Goal: Communication & Community: Answer question/provide support

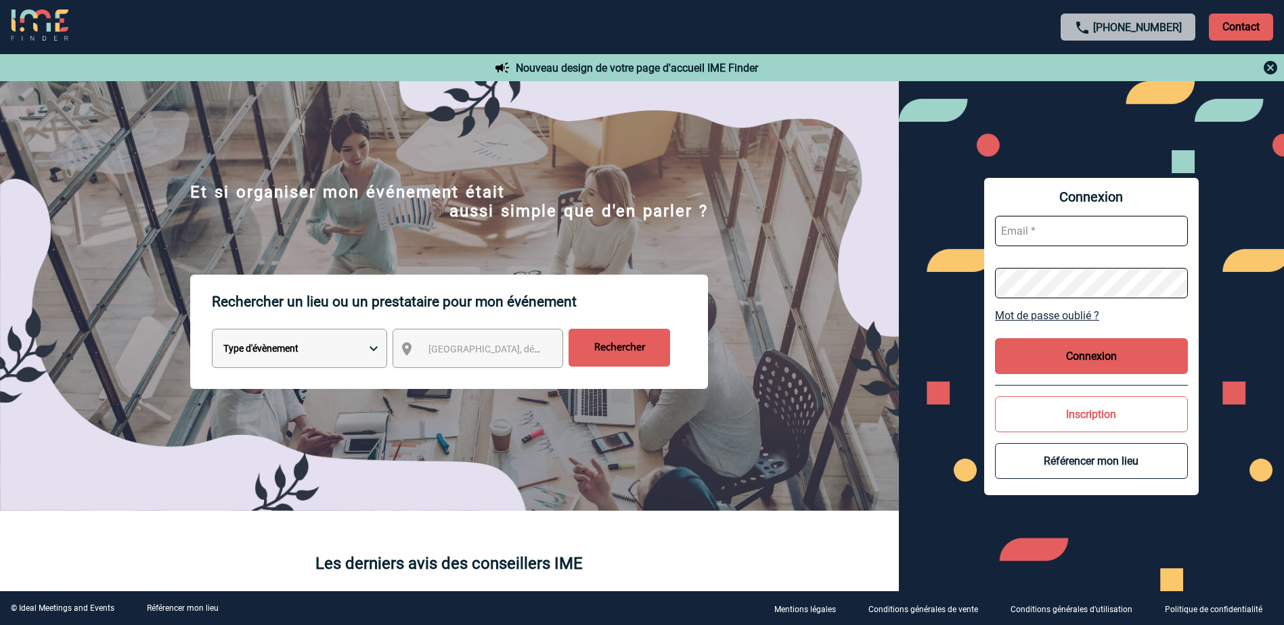
click at [1060, 226] on input "text" at bounding box center [1091, 231] width 193 height 30
paste input "LaurenceLucieFrancoise.Boucher@pfizer.com"
type input "LaurenceLucieFrancoise.Boucher@pfizer.com"
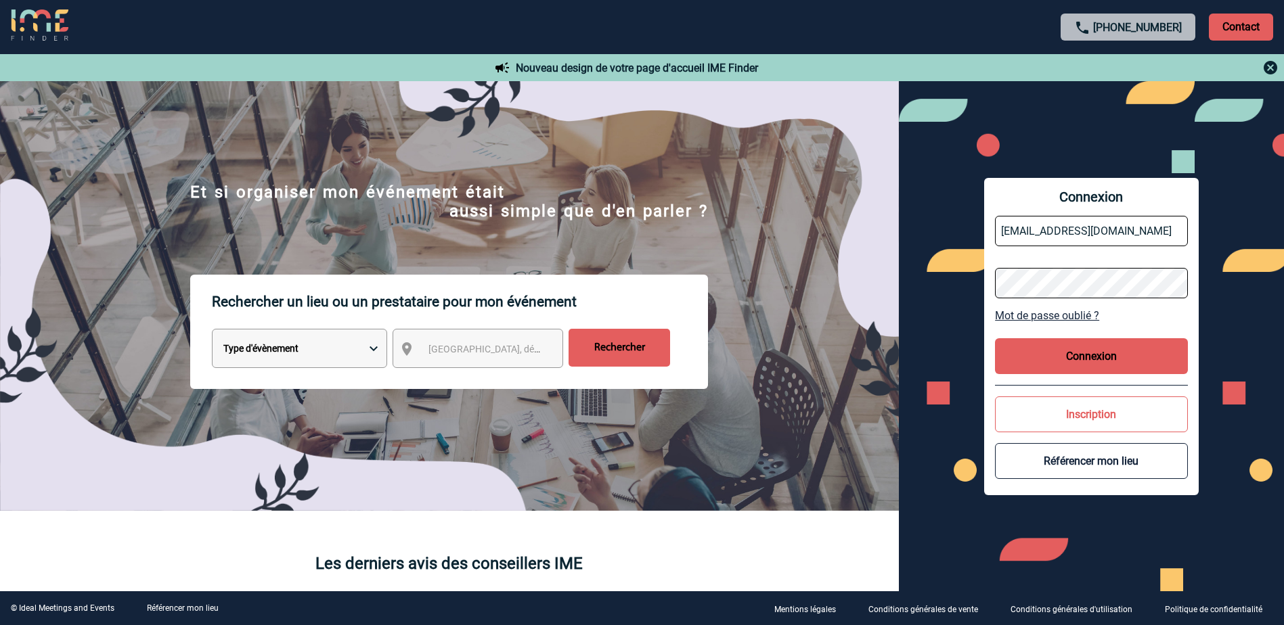
click at [1068, 348] on button "Connexion" at bounding box center [1091, 356] width 193 height 36
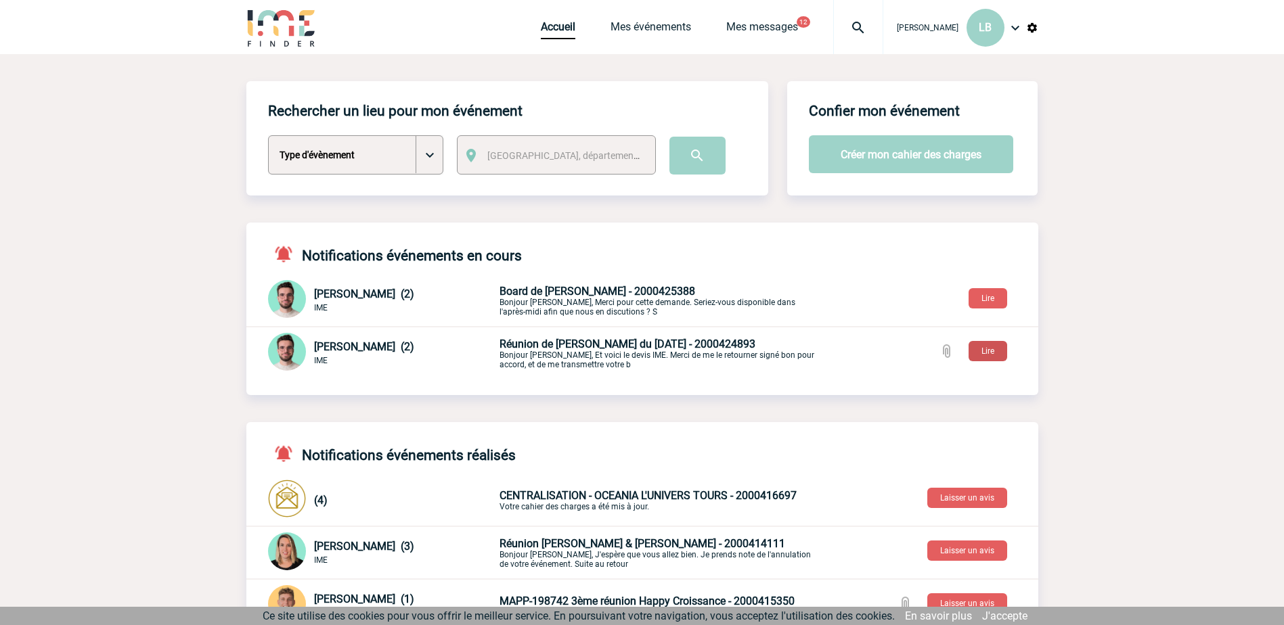
click at [995, 351] on button "Lire" at bounding box center [987, 351] width 39 height 20
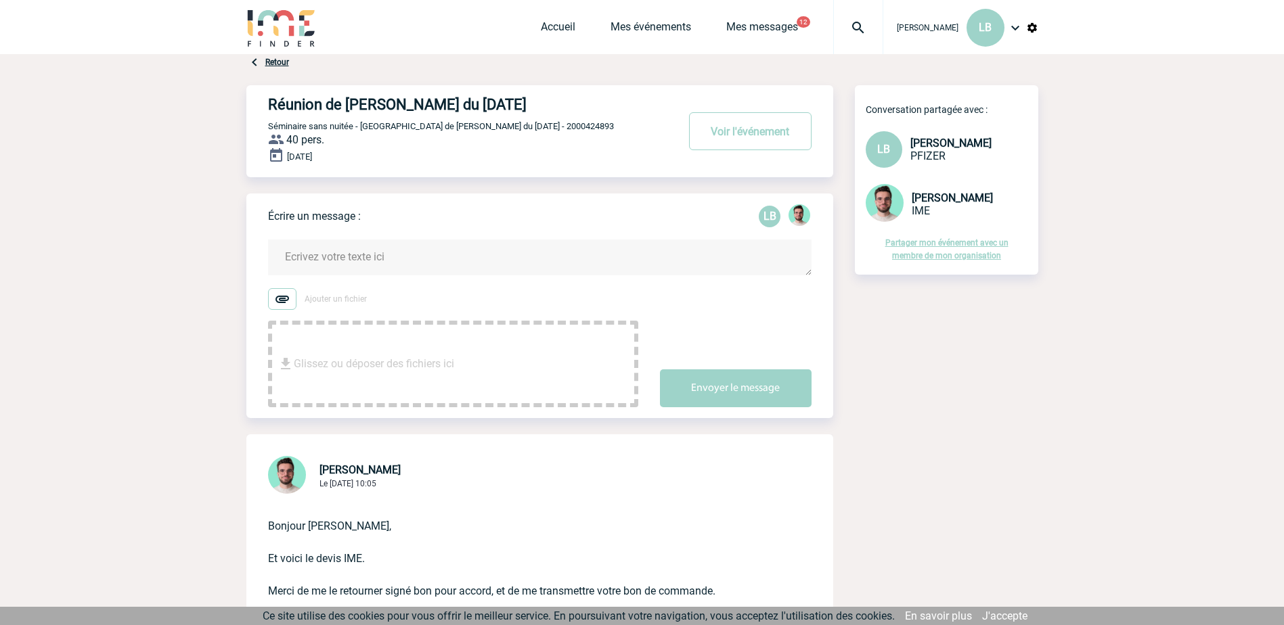
click at [354, 260] on textarea at bounding box center [539, 258] width 543 height 36
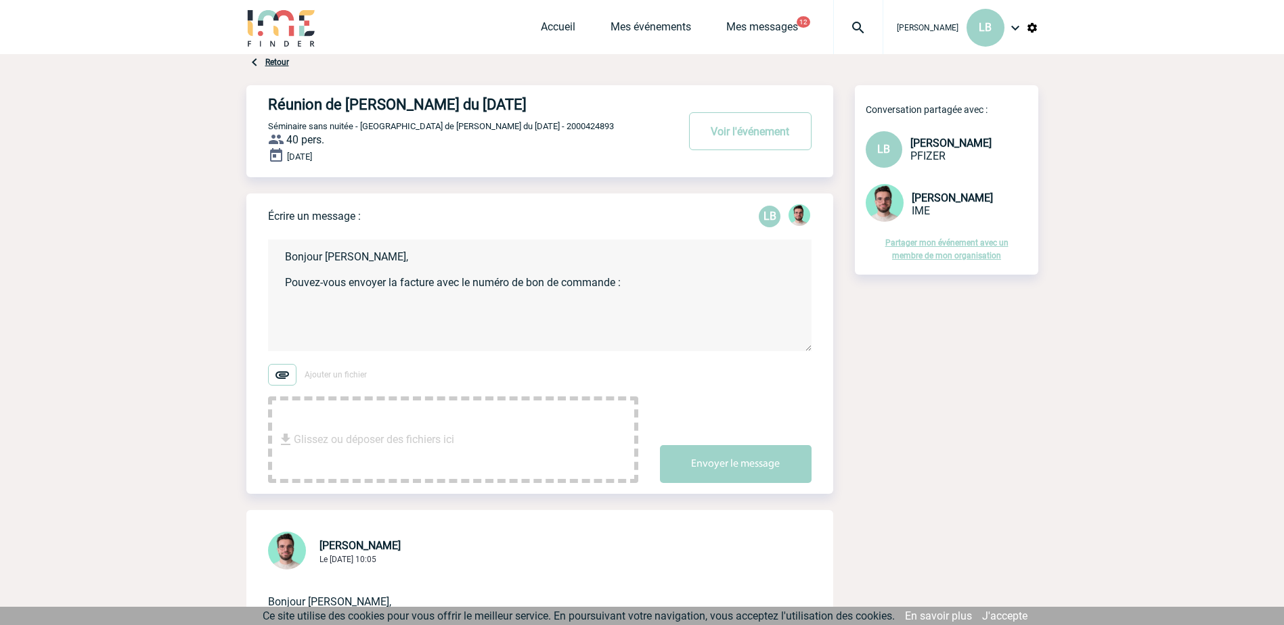
paste textarea "6ssewqUI6$"
drag, startPoint x: 696, startPoint y: 284, endPoint x: 627, endPoint y: 288, distance: 69.1
click at [627, 288] on textarea "Bonjour [PERSON_NAME], Pouvez-vous envoyer la facture avec le numéro de bon de …" at bounding box center [539, 296] width 543 height 112
paste textarea "9501064547"
type textarea "Bonjour [PERSON_NAME], Pouvez-vous envoyer la facture avec le numéro de bon de …"
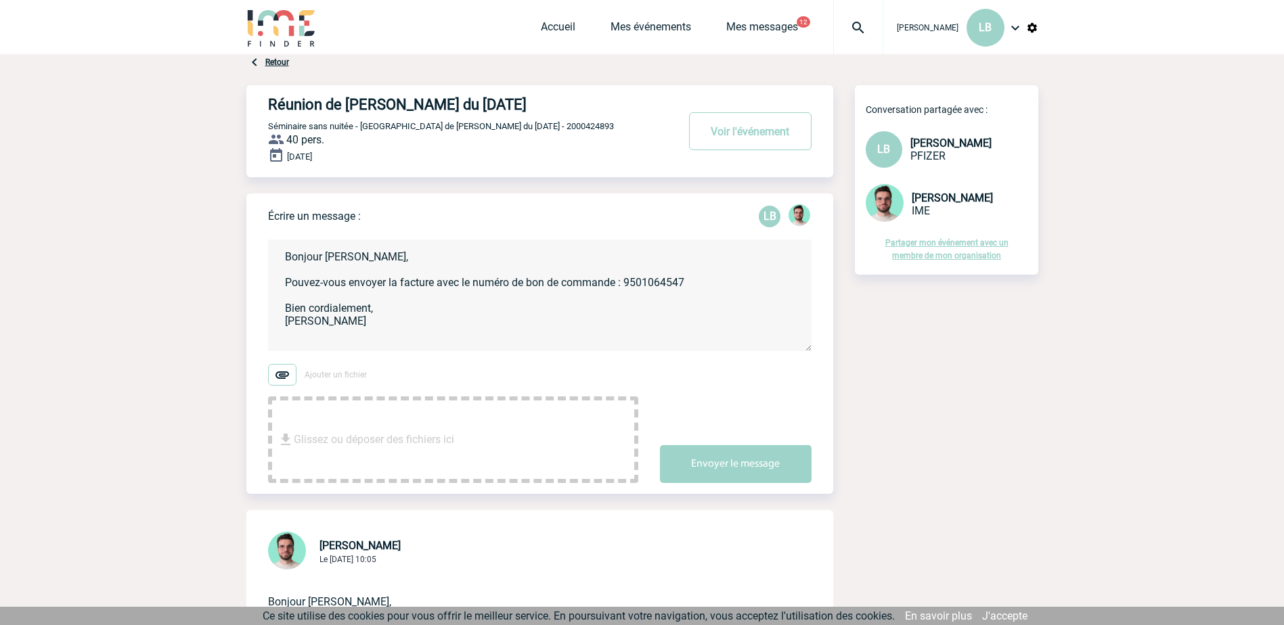
click at [279, 374] on img at bounding box center [282, 375] width 28 height 22
click at [0, 0] on input "Ajouter un fichier" at bounding box center [0, 0] width 0 height 0
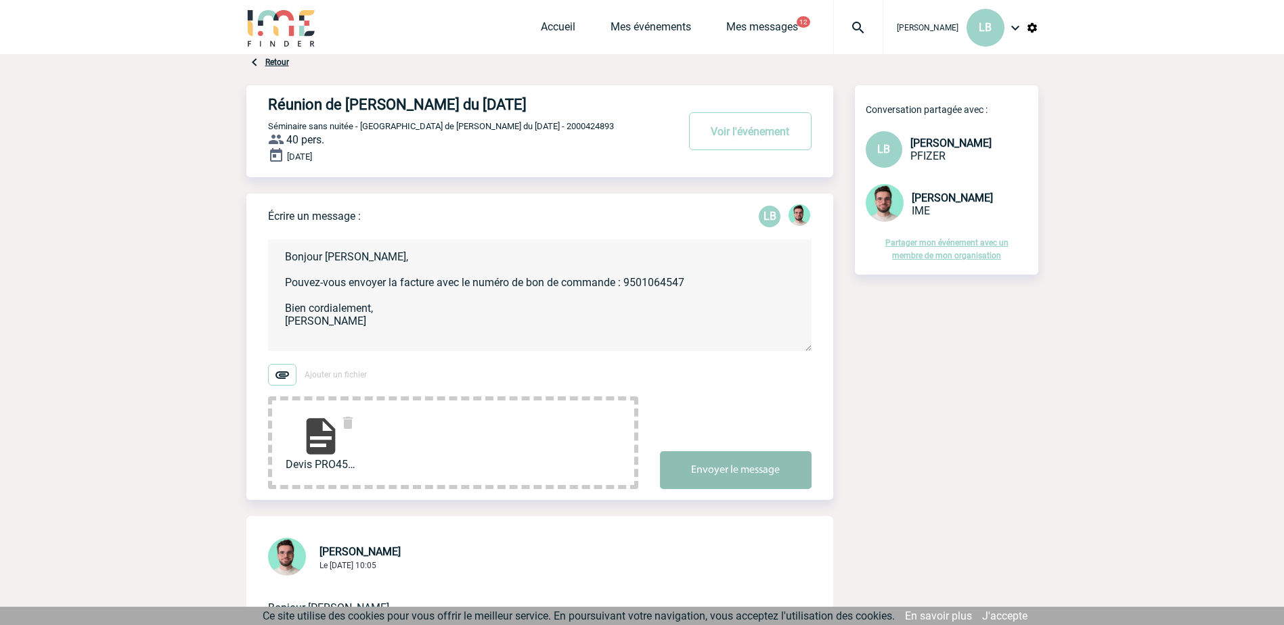
click at [783, 476] on button "Envoyer le message" at bounding box center [736, 470] width 152 height 38
